Goal: Navigation & Orientation: Understand site structure

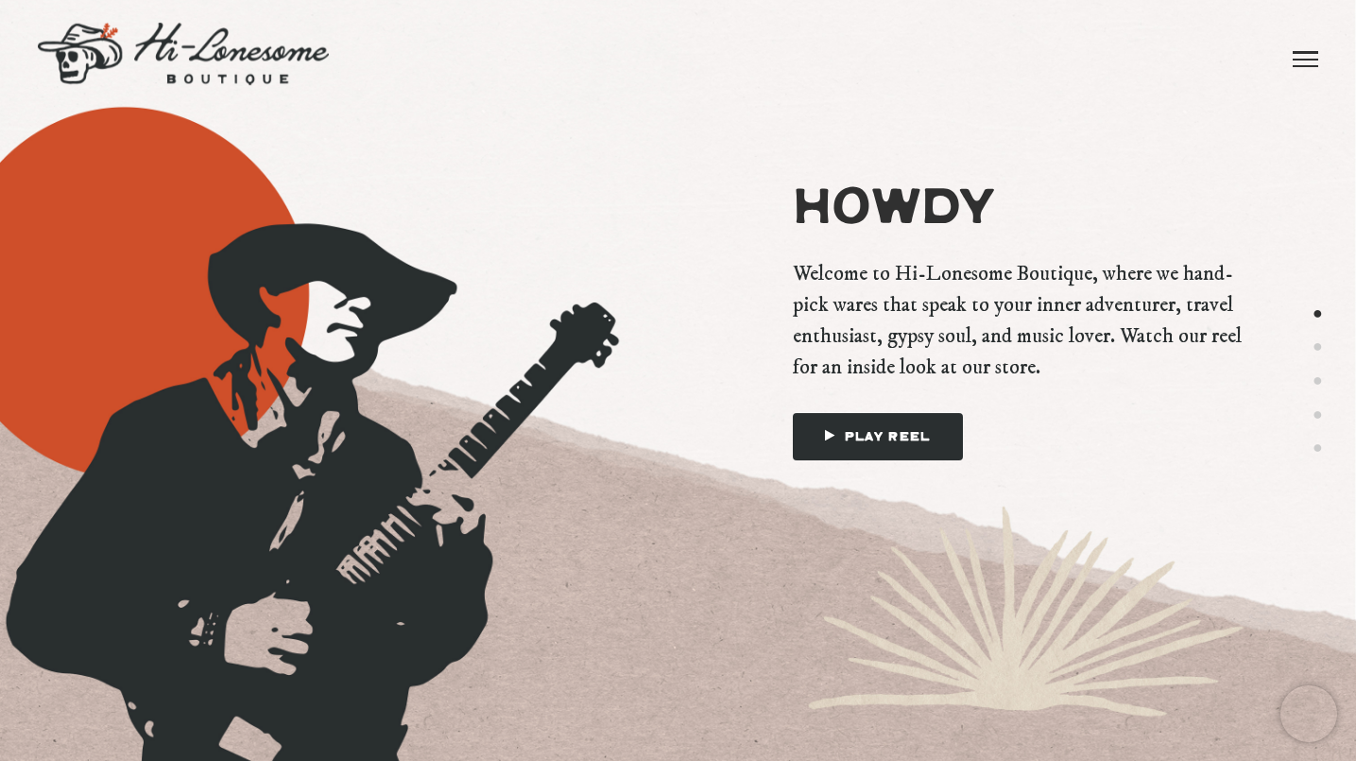
click at [1311, 59] on span at bounding box center [1305, 60] width 26 height 2
click at [1313, 59] on span at bounding box center [1305, 60] width 26 height 2
drag, startPoint x: 182, startPoint y: 48, endPoint x: 199, endPoint y: 48, distance: 17.0
click at [200, 47] on img at bounding box center [183, 54] width 291 height 62
click at [1319, 350] on button "2" at bounding box center [1317, 347] width 10 height 24
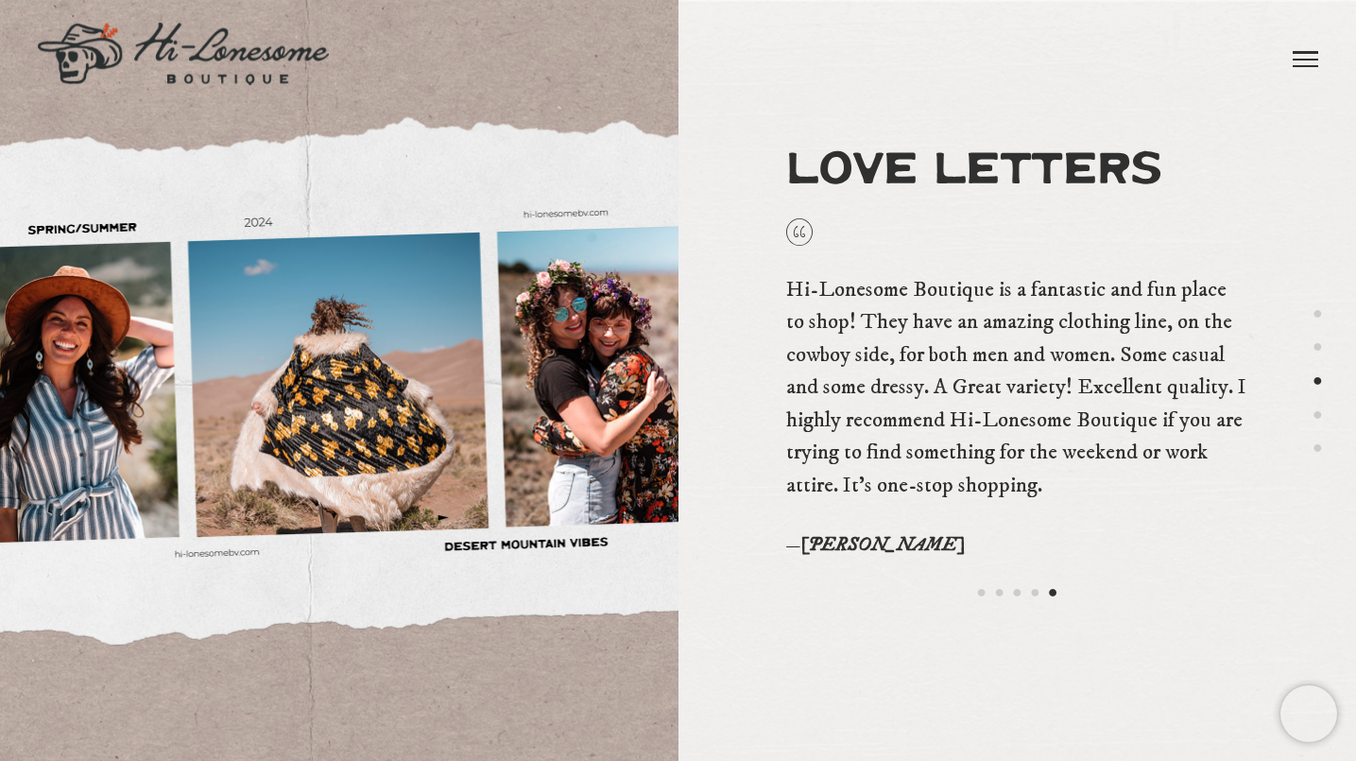
click at [274, 59] on img at bounding box center [183, 54] width 291 height 62
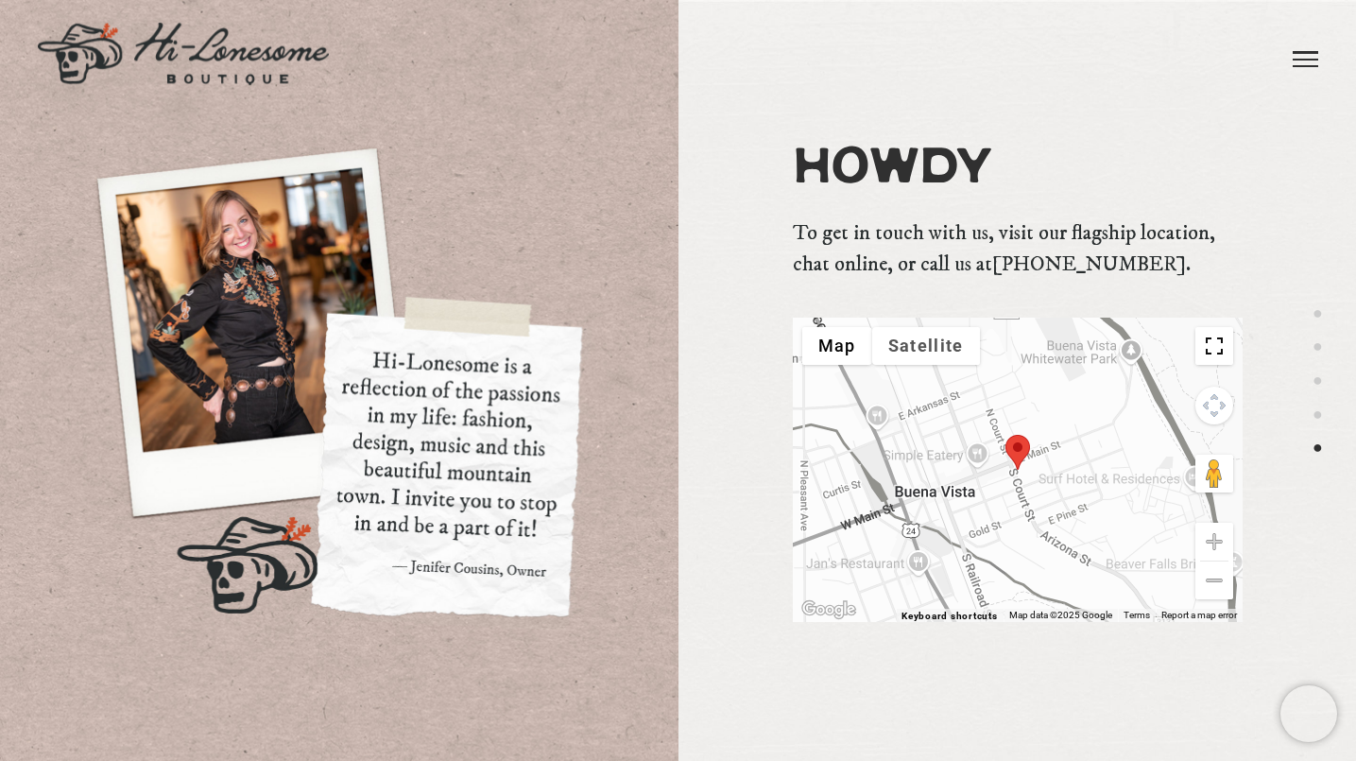
click at [231, 82] on img at bounding box center [183, 54] width 291 height 62
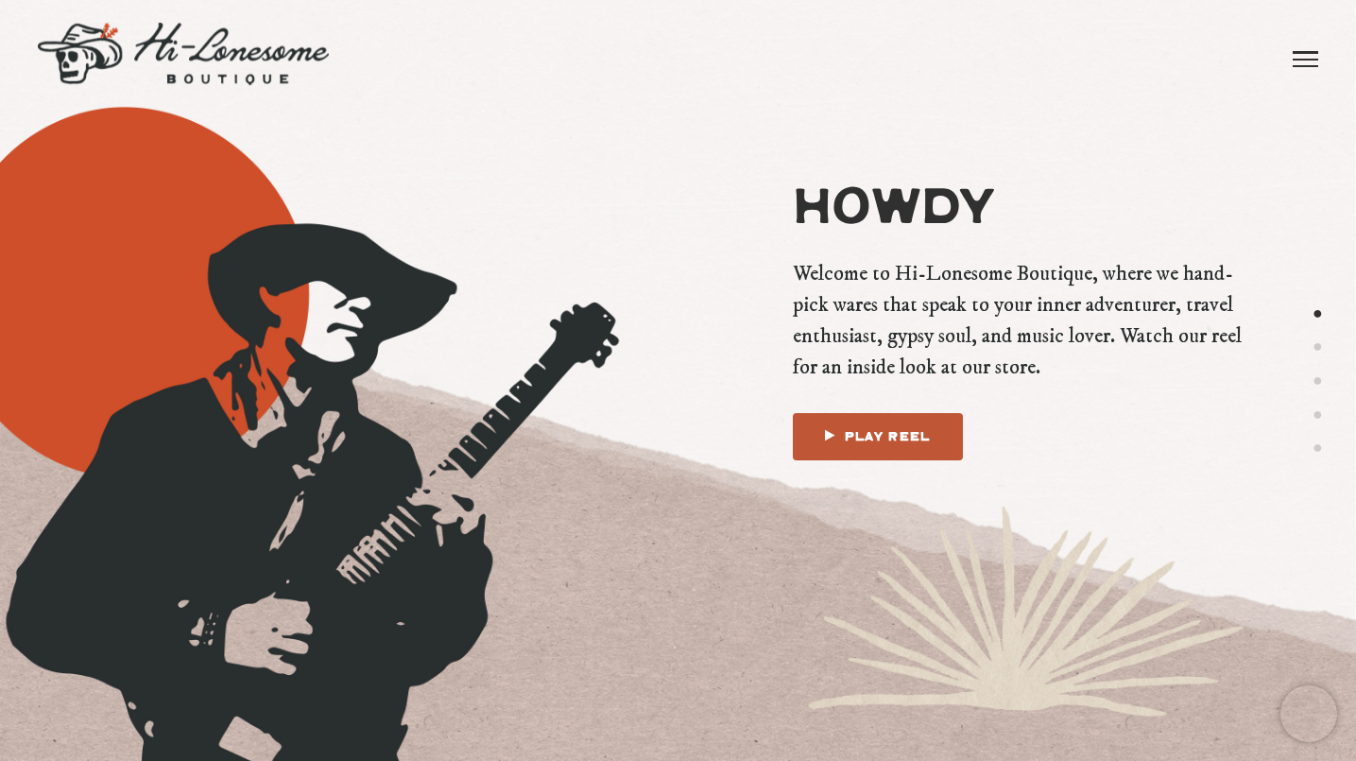
click at [912, 430] on link "Play Reel" at bounding box center [878, 436] width 170 height 47
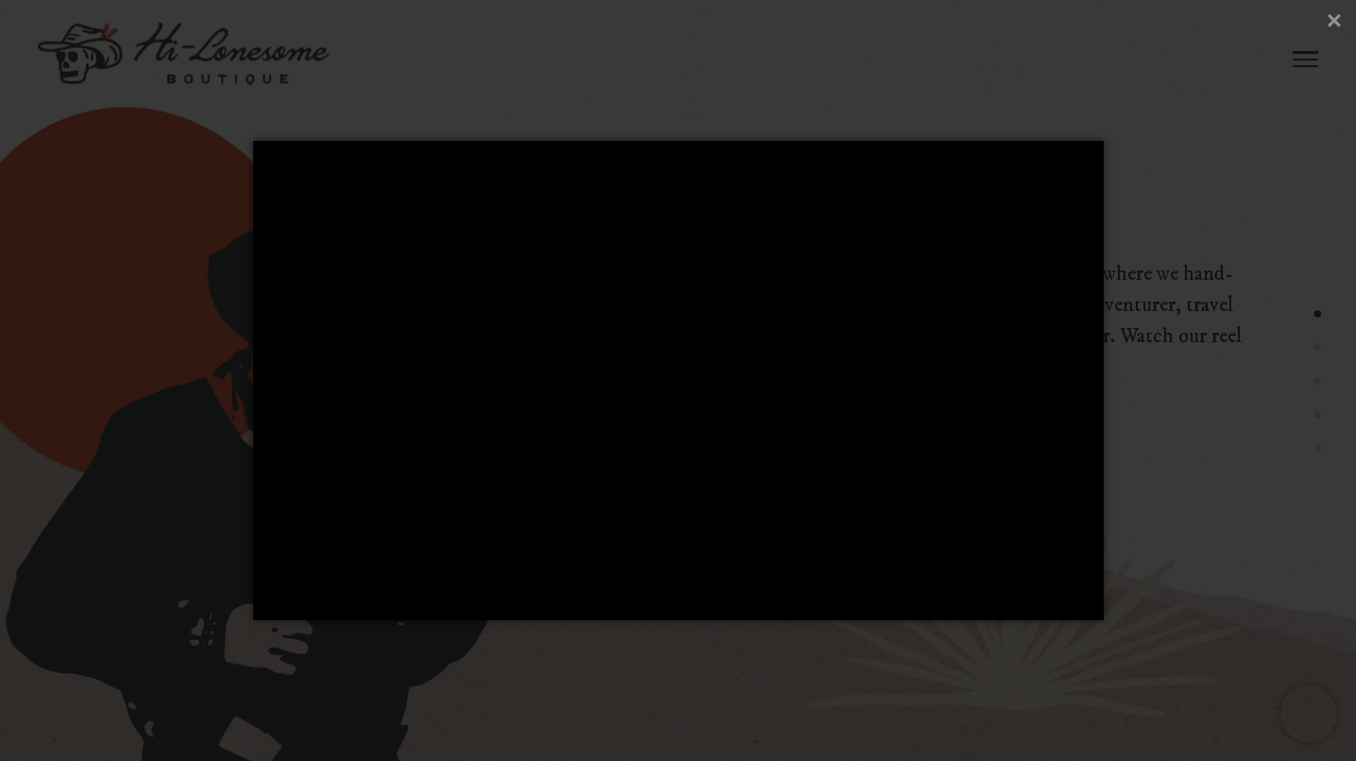
click at [1177, 197] on div at bounding box center [678, 380] width 1356 height 761
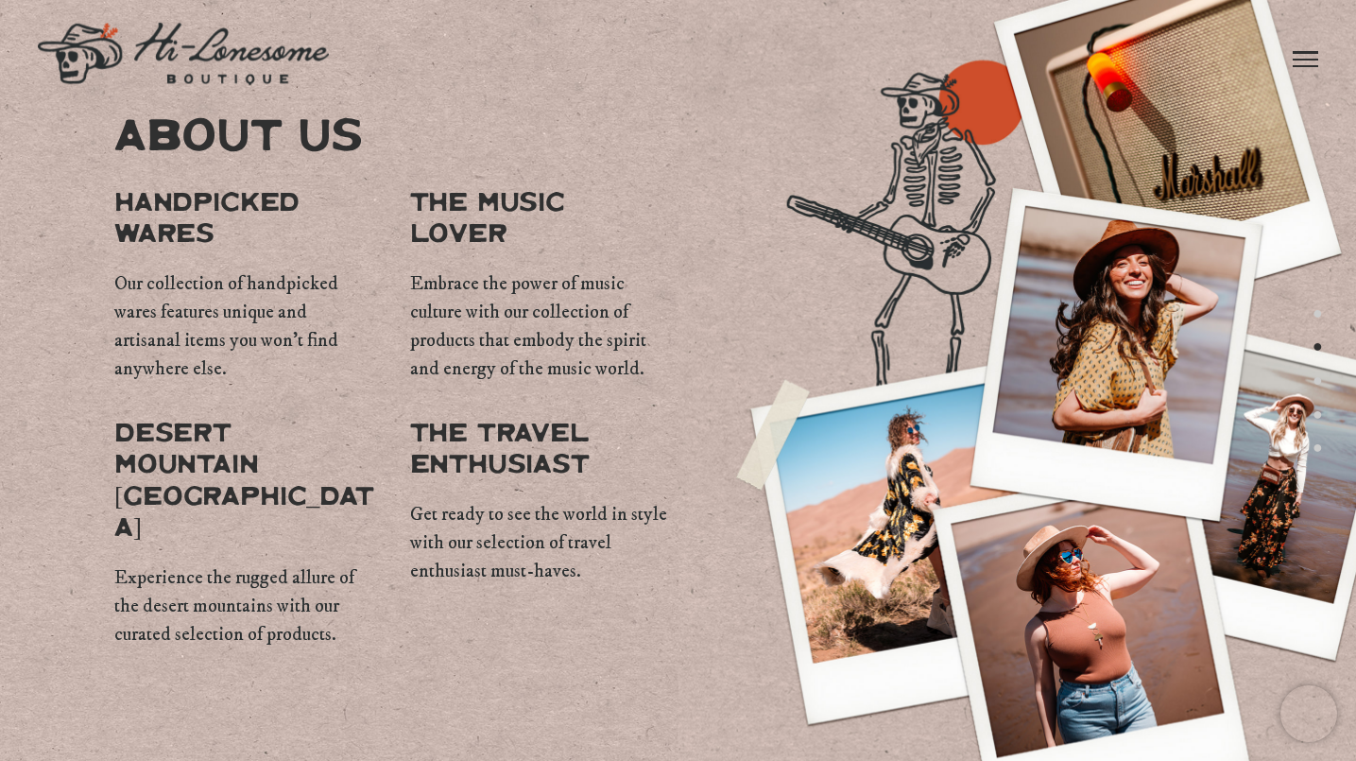
click at [1309, 53] on link at bounding box center [1305, 58] width 26 height 117
click at [1004, 41] on link "Love Letters" at bounding box center [943, 47] width 173 height 94
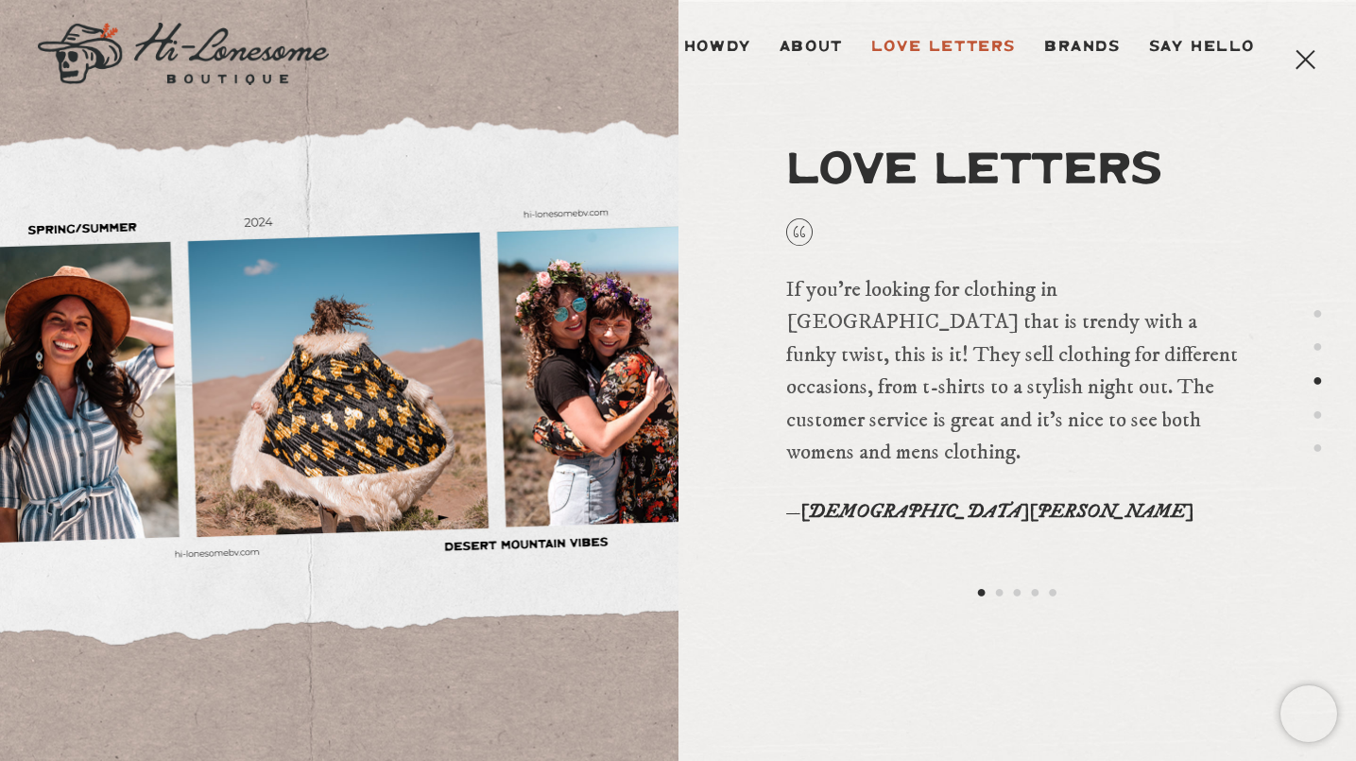
click at [1303, 59] on span at bounding box center [1305, 60] width 26 height 2
click at [999, 590] on button "2" at bounding box center [999, 593] width 10 height 24
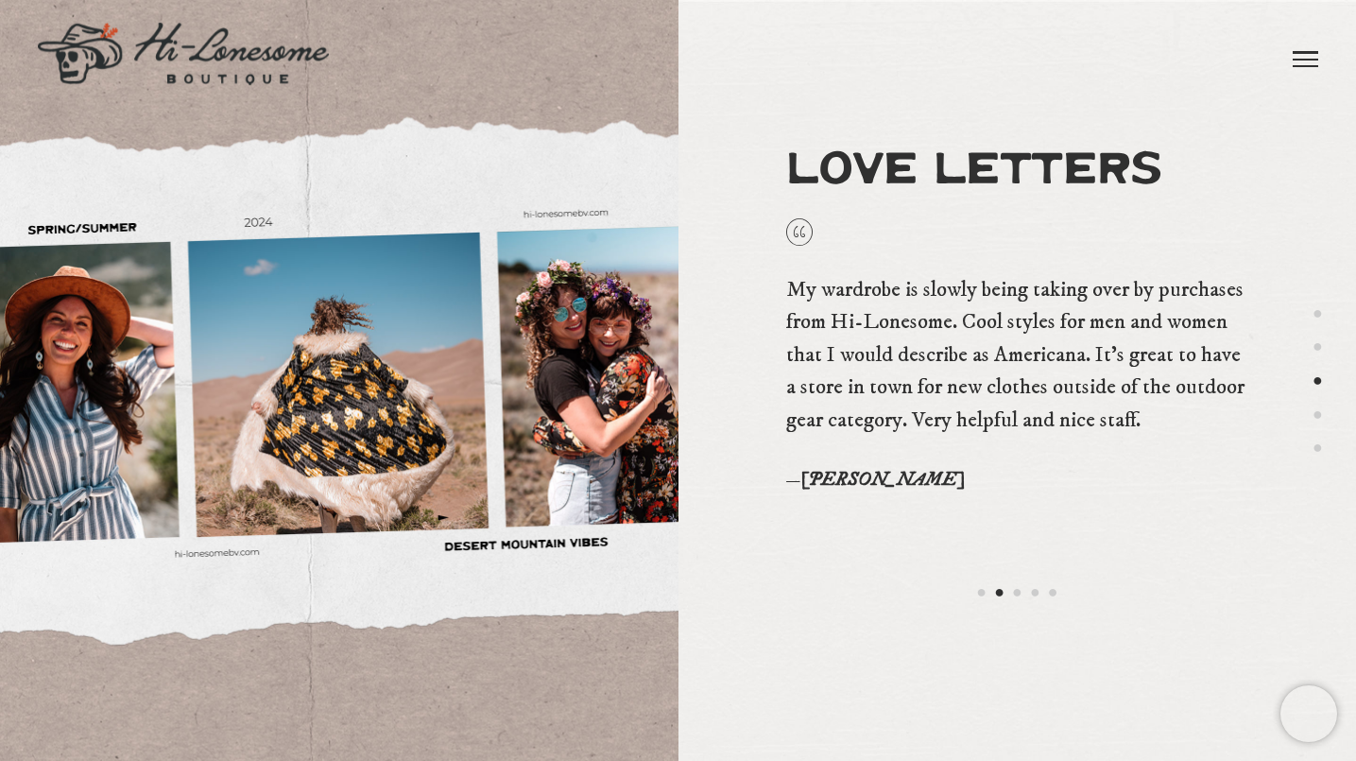
drag, startPoint x: 997, startPoint y: 356, endPoint x: 1085, endPoint y: 356, distance: 88.8
click at [1085, 356] on span "My wardrobe is slowly being taking over by purchases from Hi-Lonesome. Cool sty…" at bounding box center [1015, 355] width 458 height 158
drag, startPoint x: 800, startPoint y: 477, endPoint x: 897, endPoint y: 480, distance: 96.4
click at [897, 480] on div "— Mateo E" at bounding box center [1017, 479] width 462 height 29
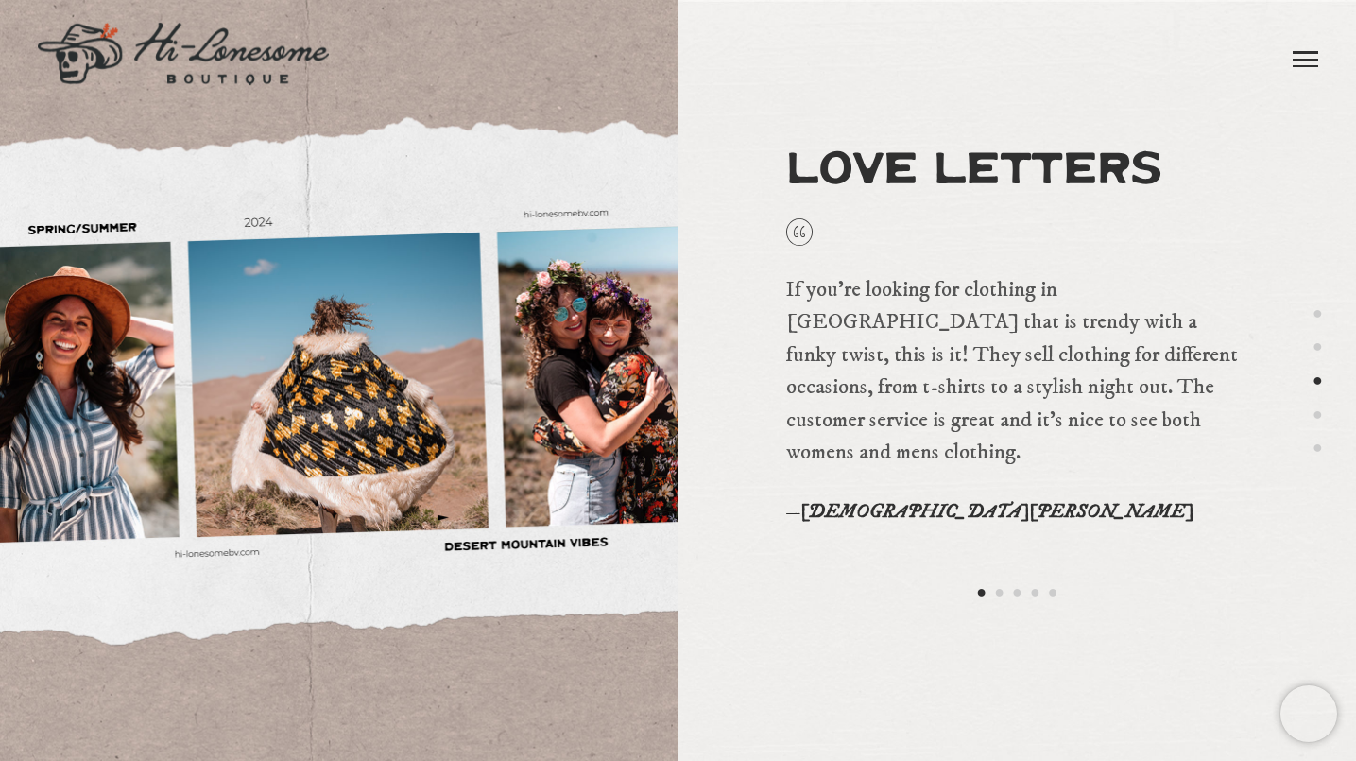
click at [996, 586] on button "2" at bounding box center [999, 593] width 10 height 24
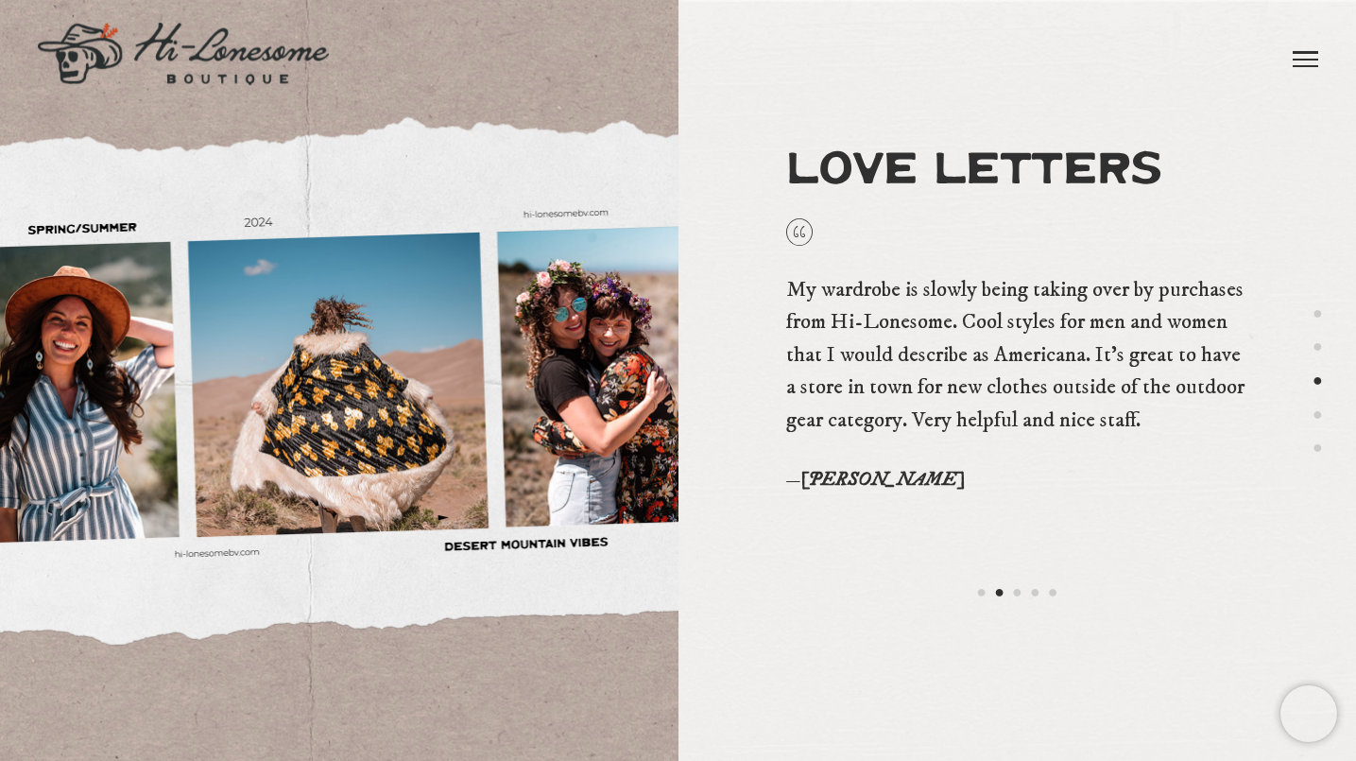
click at [985, 589] on button "1" at bounding box center [981, 593] width 10 height 24
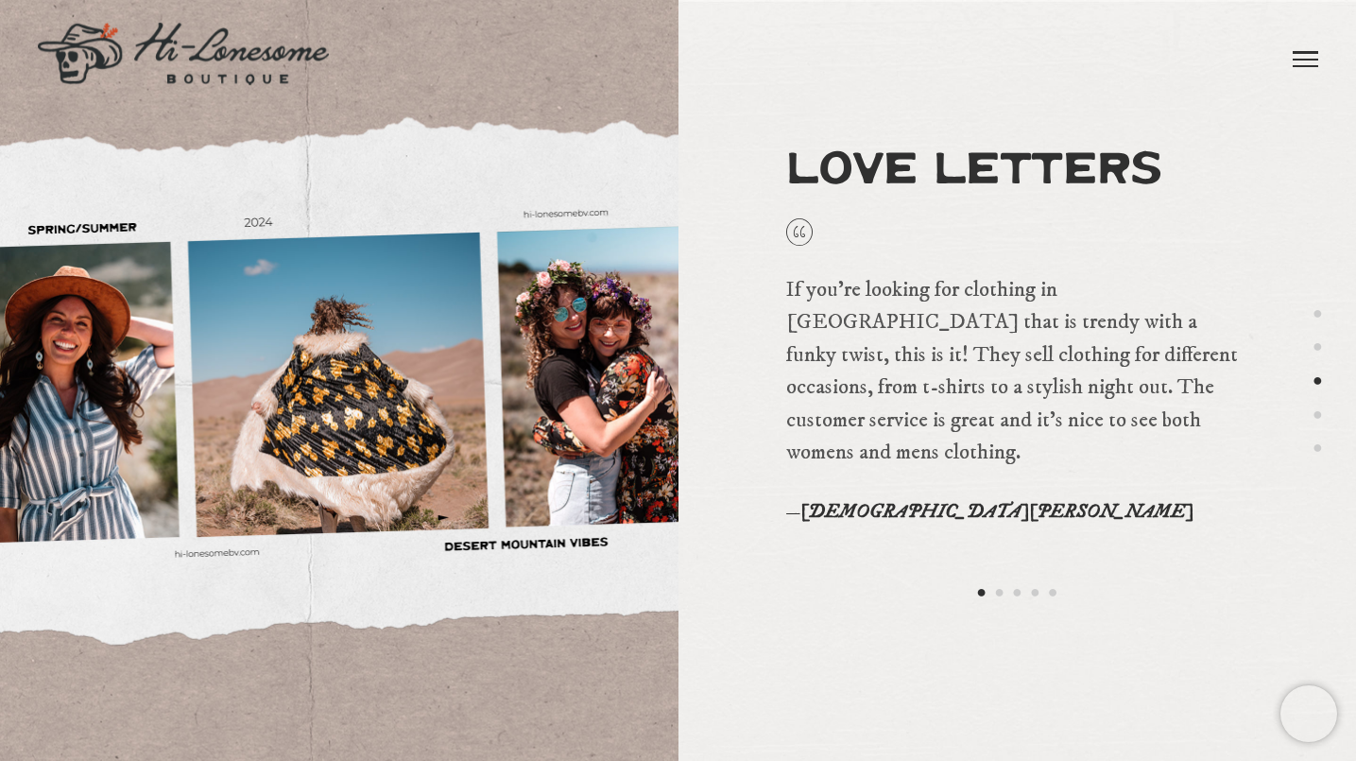
click at [1017, 586] on button "3" at bounding box center [1017, 593] width 10 height 24
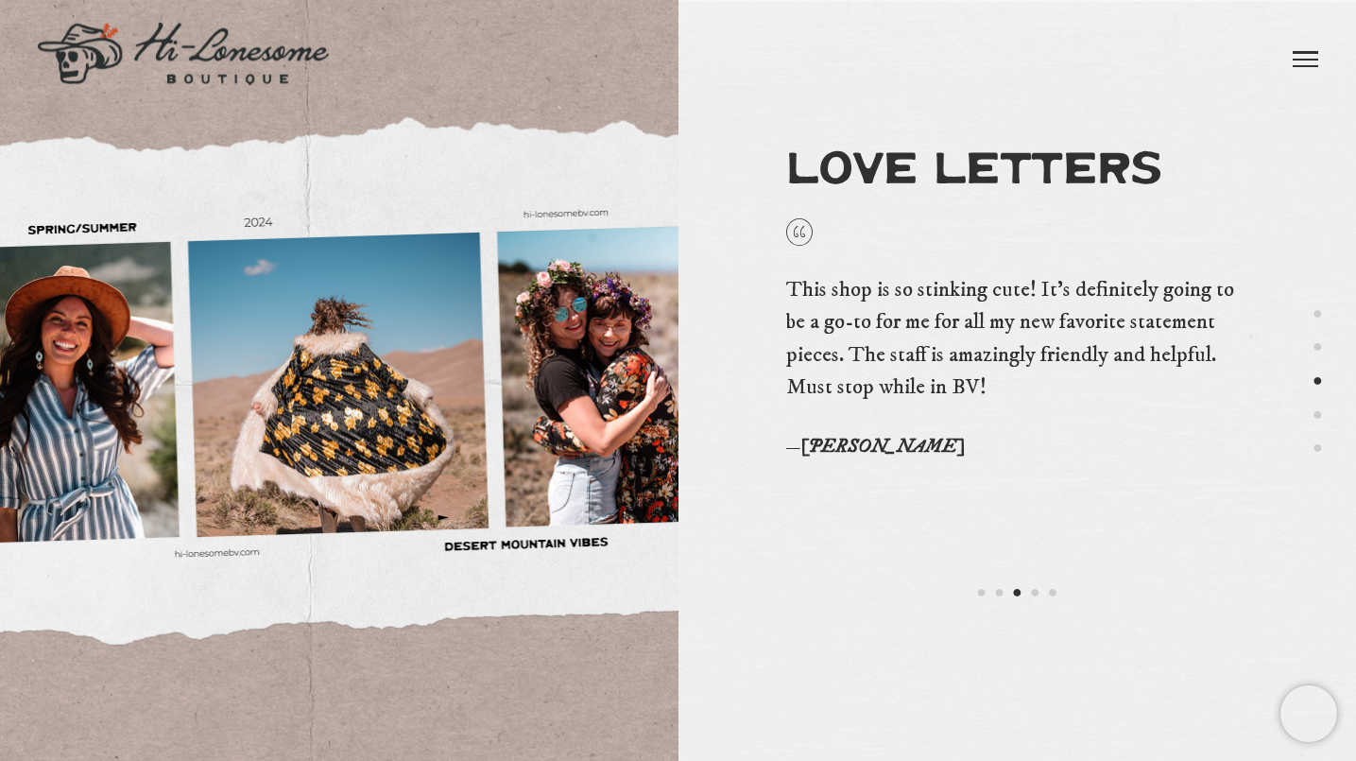
click at [1034, 593] on button "4" at bounding box center [1035, 593] width 10 height 24
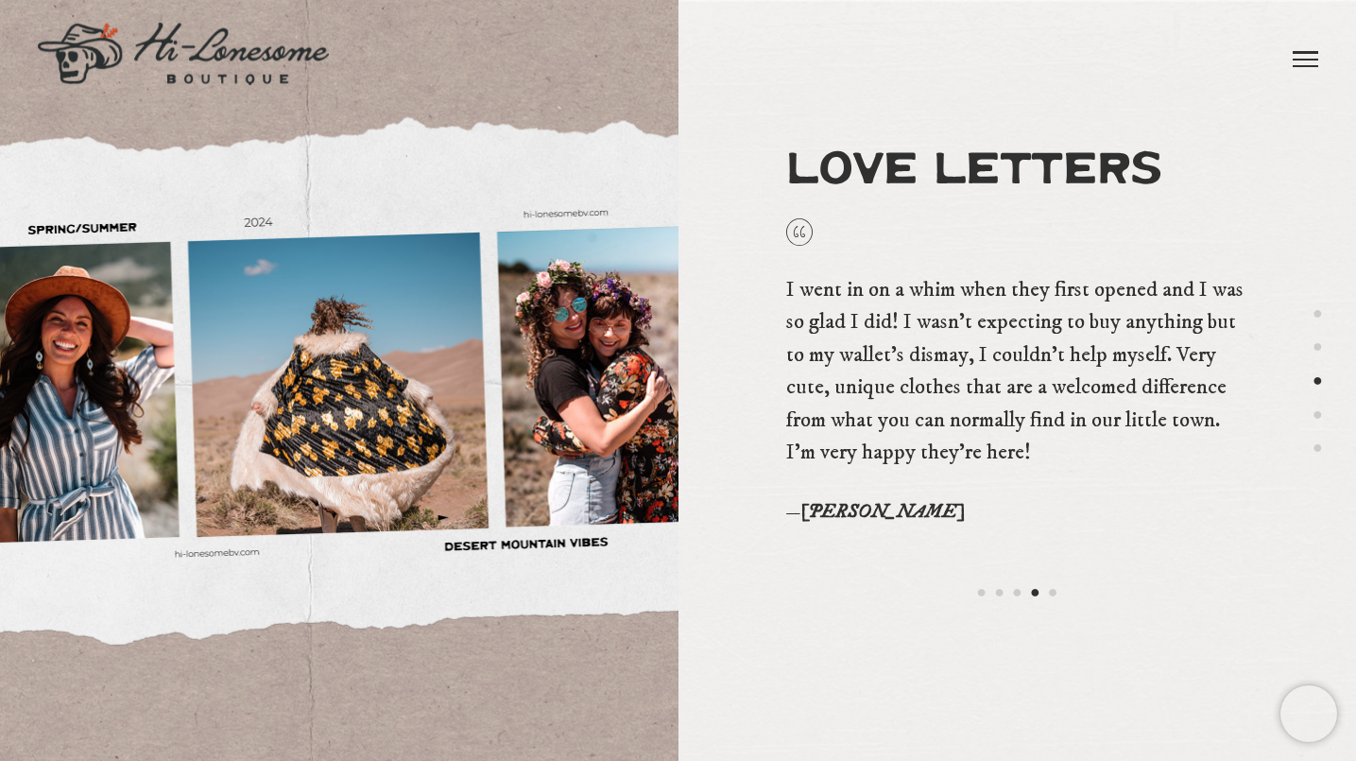
click at [1056, 589] on button "5" at bounding box center [1053, 593] width 10 height 24
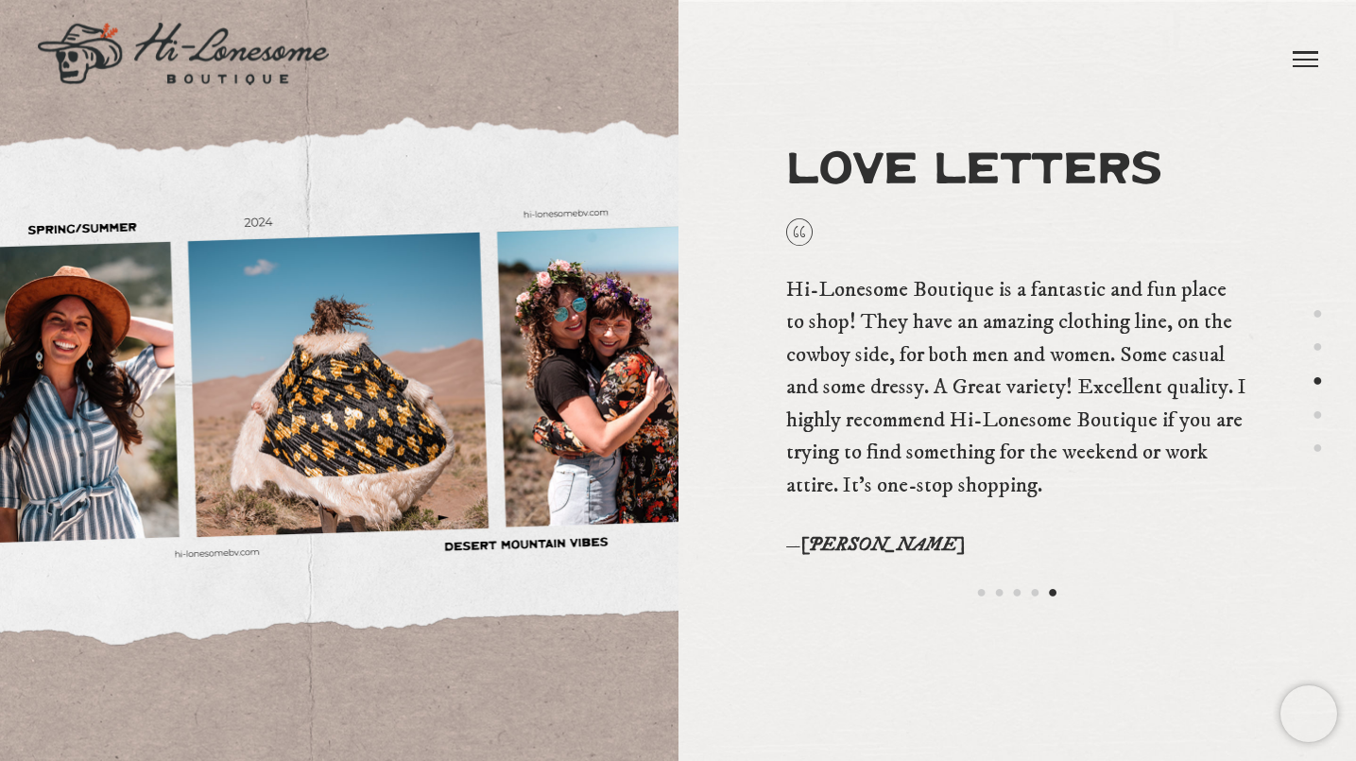
click at [864, 581] on div "Hi-Lonesome Boutique is a fantastic and fun place to shop! They have an amazing…" at bounding box center [1017, 416] width 462 height 399
click at [1316, 417] on button "4" at bounding box center [1317, 414] width 10 height 24
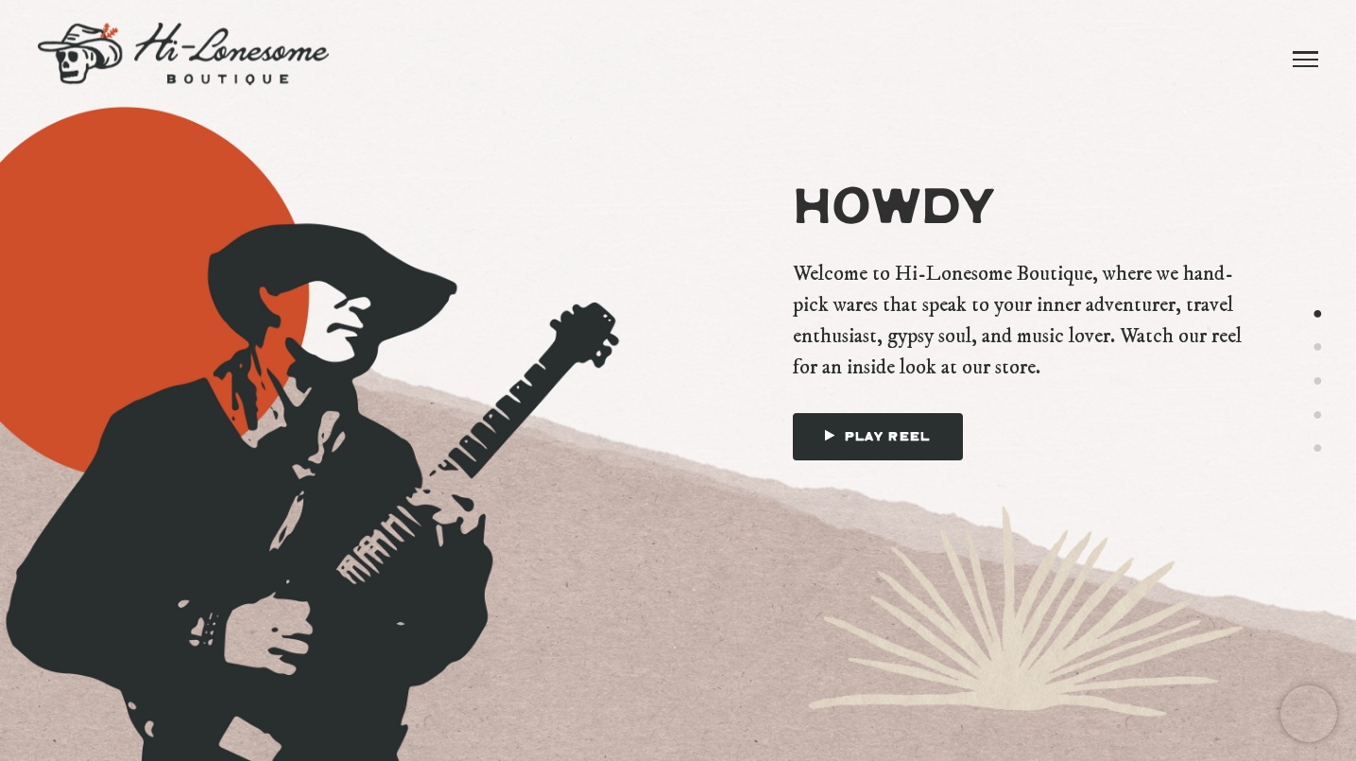
click at [690, 0] on ul "Howdy About Love Letters Brands Say Hello" at bounding box center [969, 47] width 599 height 94
click at [208, 47] on img at bounding box center [183, 54] width 291 height 62
